Goal: Task Accomplishment & Management: Complete application form

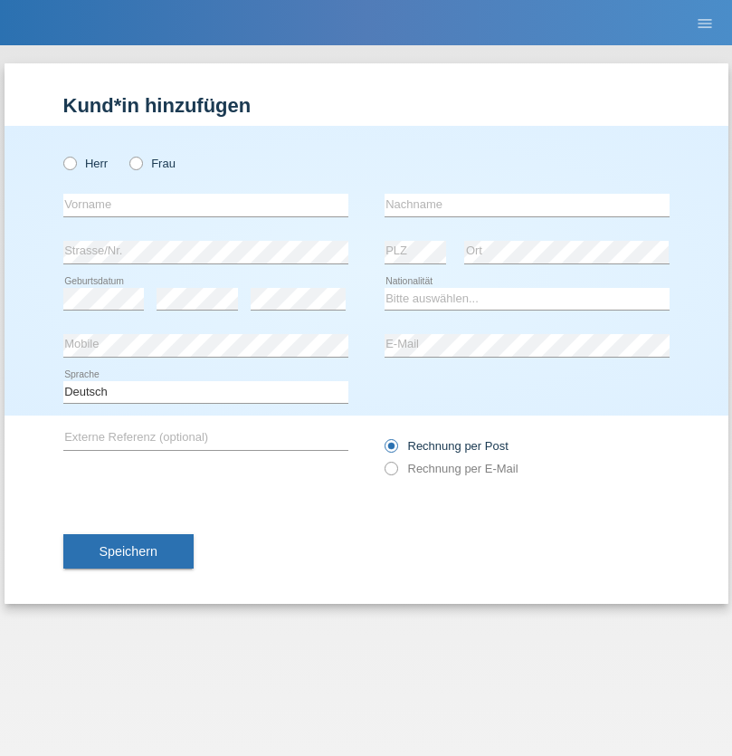
radio input "true"
click at [205, 204] on input "text" at bounding box center [205, 205] width 285 height 23
type input "[PERSON_NAME]"
click at [527, 204] on input "text" at bounding box center [527, 205] width 285 height 23
type input "Bezzola"
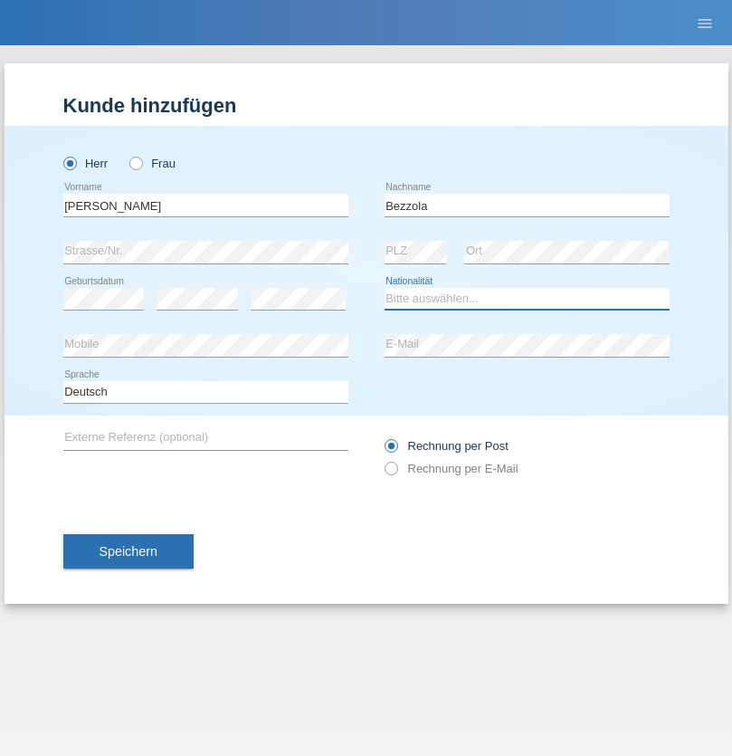
select select "CH"
radio input "true"
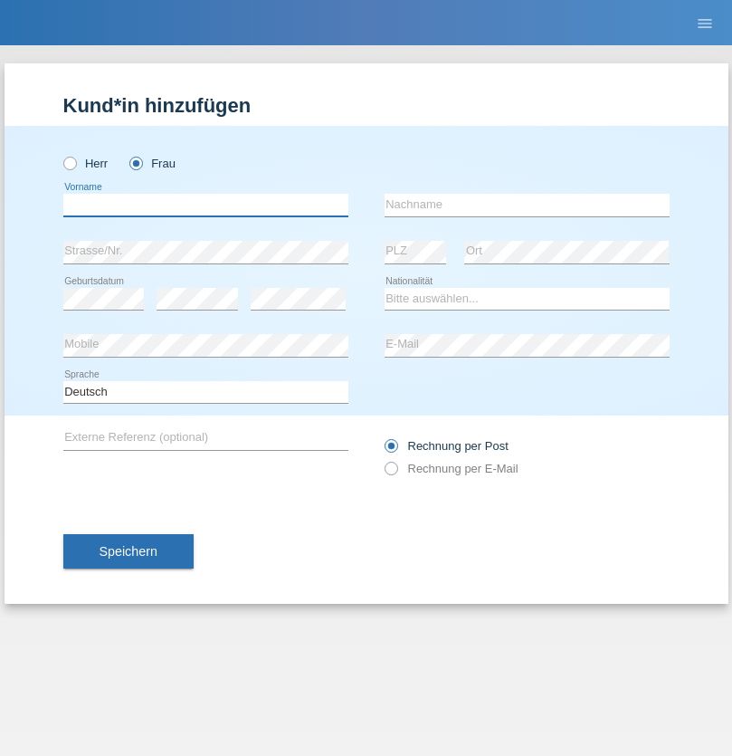
click at [205, 204] on input "text" at bounding box center [205, 205] width 285 height 23
type input "Şeymanur"
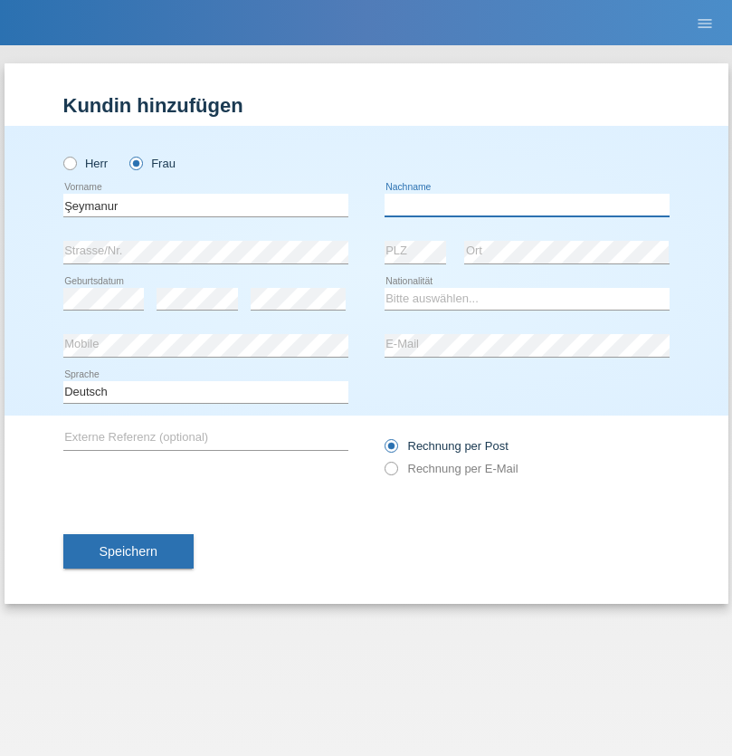
click at [527, 204] on input "text" at bounding box center [527, 205] width 285 height 23
type input "Aydin"
select select "TR"
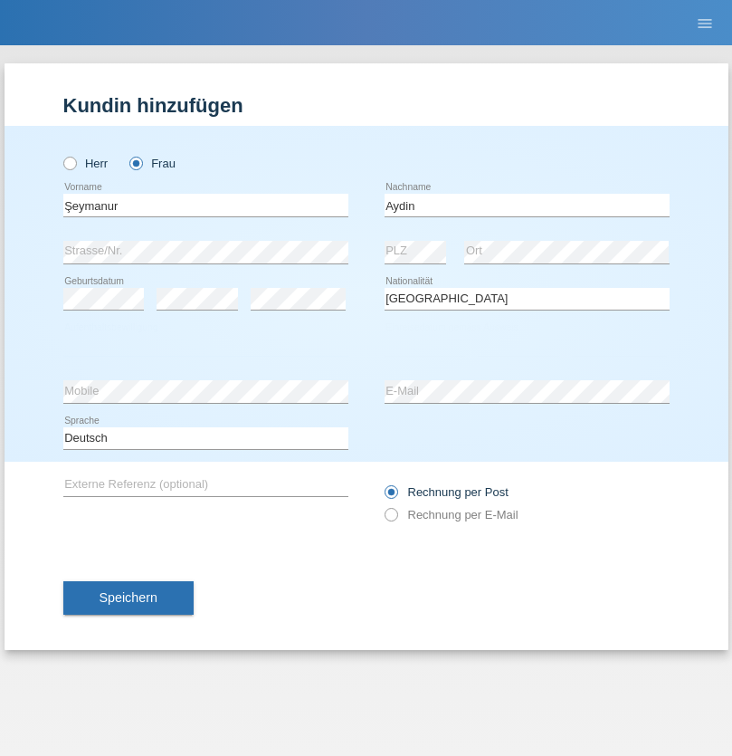
select select "C"
select select "28"
select select "10"
select select "2014"
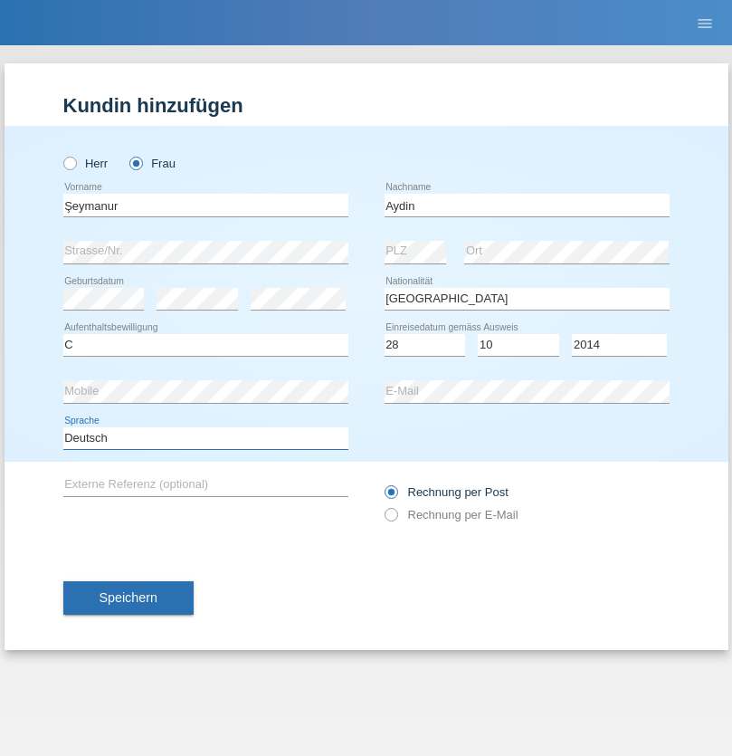
select select "en"
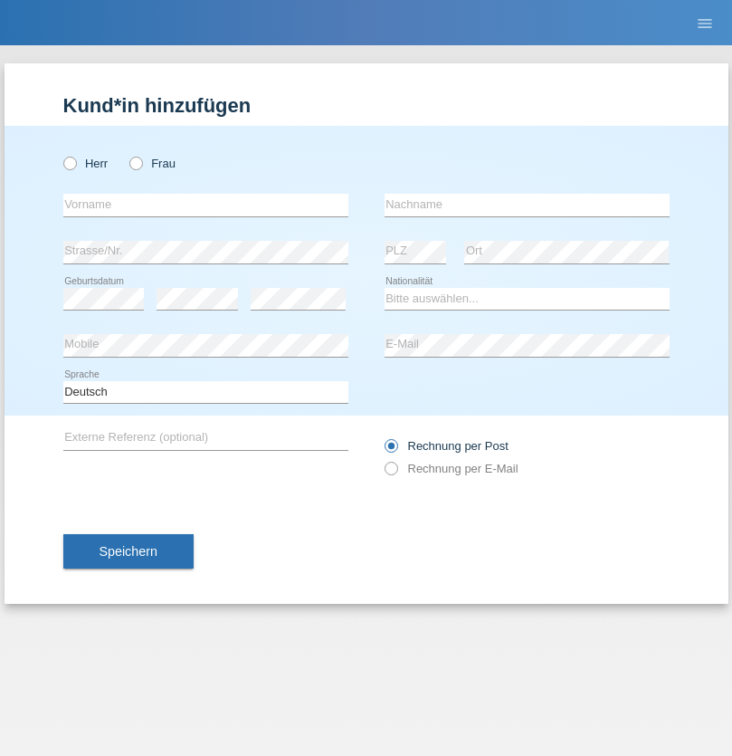
radio input "true"
click at [205, 204] on input "text" at bounding box center [205, 205] width 285 height 23
type input "Nikola"
click at [527, 204] on input "text" at bounding box center [527, 205] width 285 height 23
type input "Kolev"
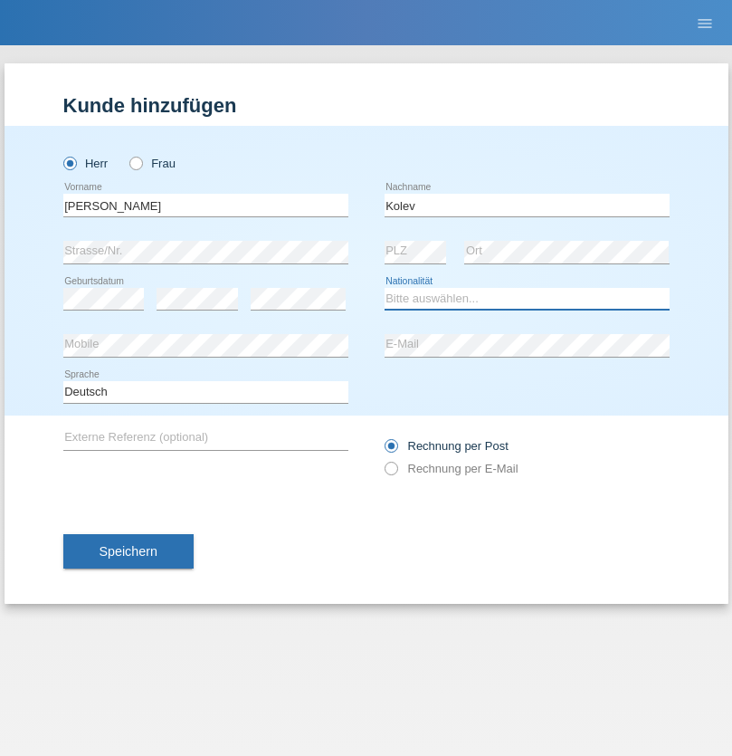
select select "MK"
select select "C"
select select "31"
select select "10"
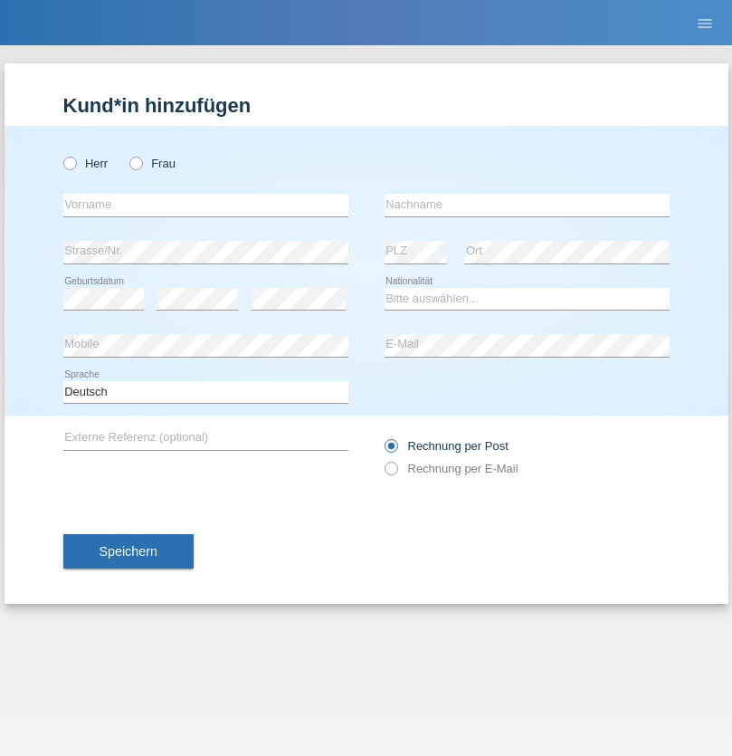
radio input "true"
click at [205, 204] on input "text" at bounding box center [205, 205] width 285 height 23
type input "[PERSON_NAME]"
click at [527, 204] on input "text" at bounding box center [527, 205] width 285 height 23
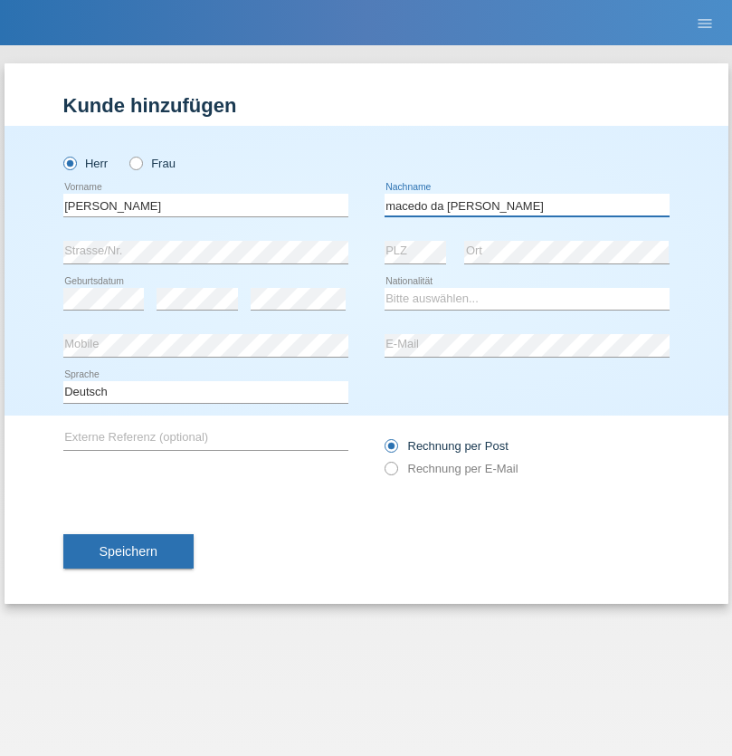
type input "macedo da [PERSON_NAME]"
select select "PT"
select select "C"
select select "07"
select select "04"
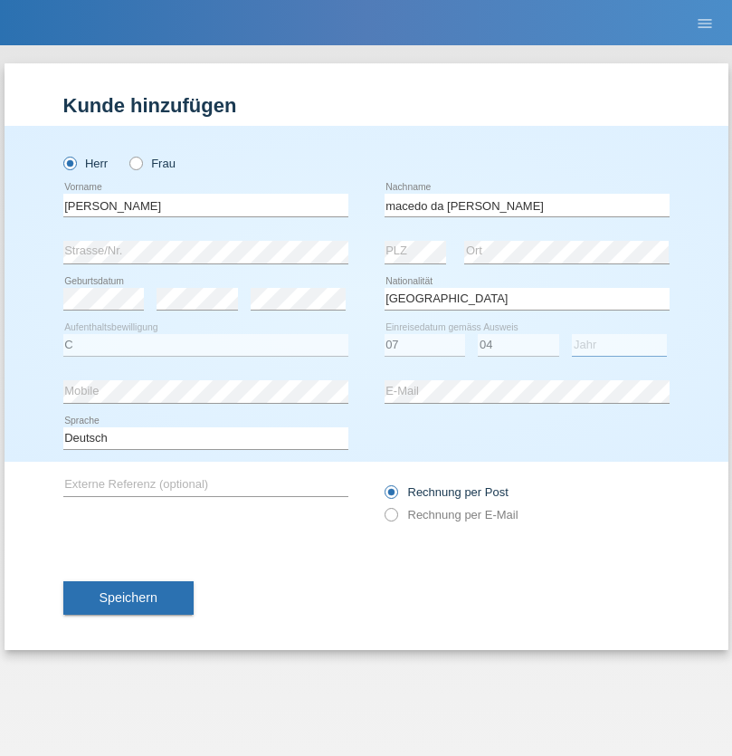
select select "1992"
